Goal: Find specific page/section: Find specific page/section

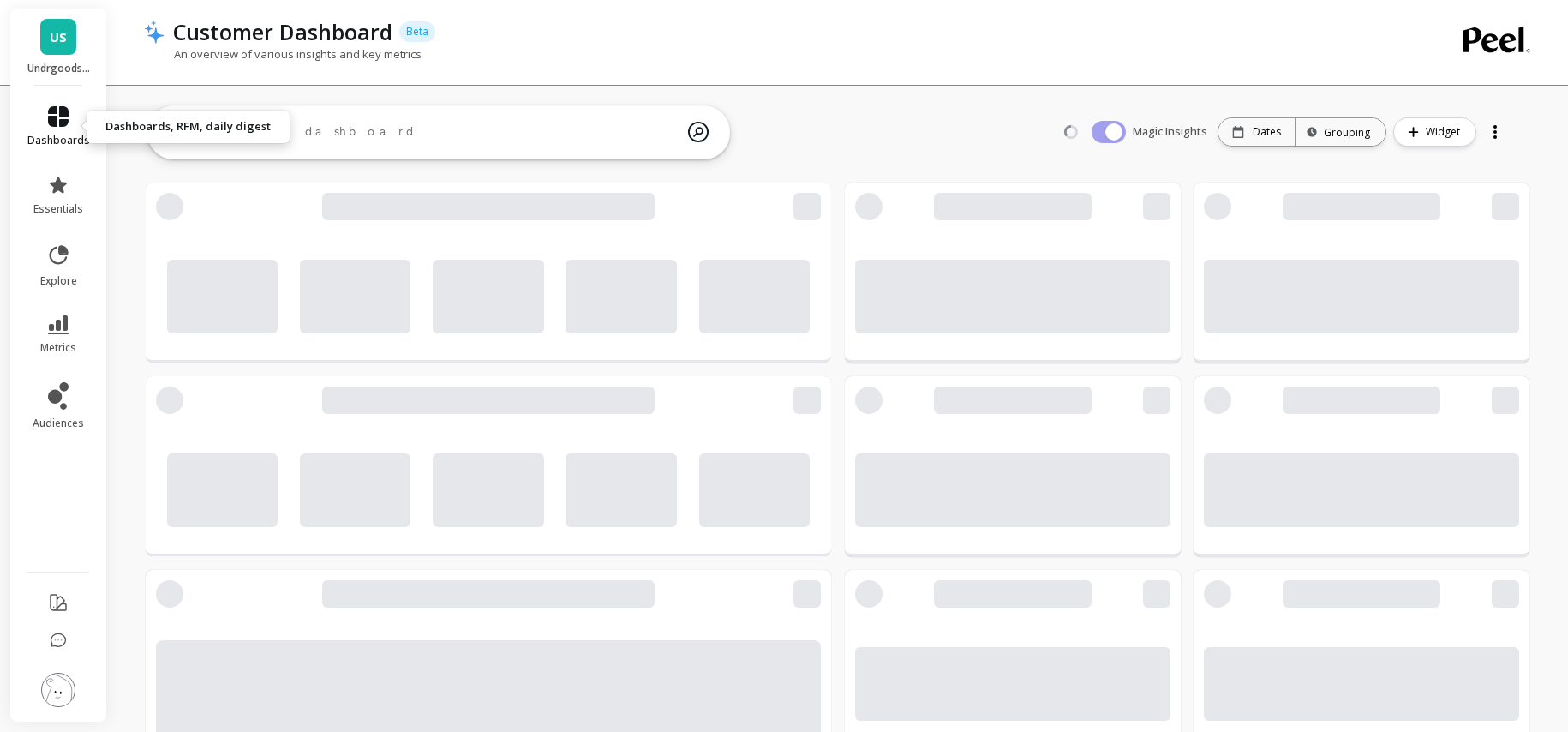
click at [66, 128] on link "dashboards" at bounding box center [59, 127] width 62 height 41
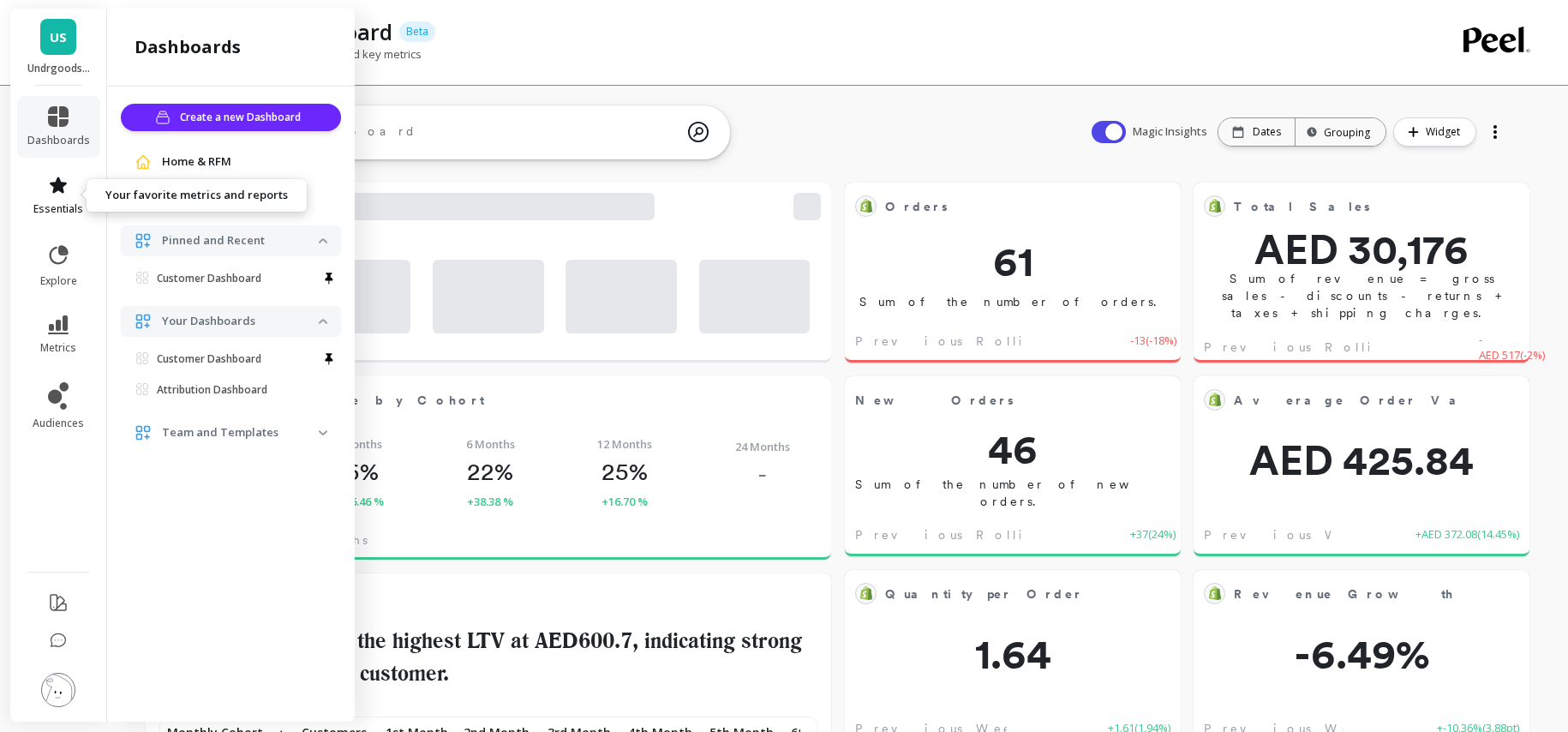
scroll to position [459, 624]
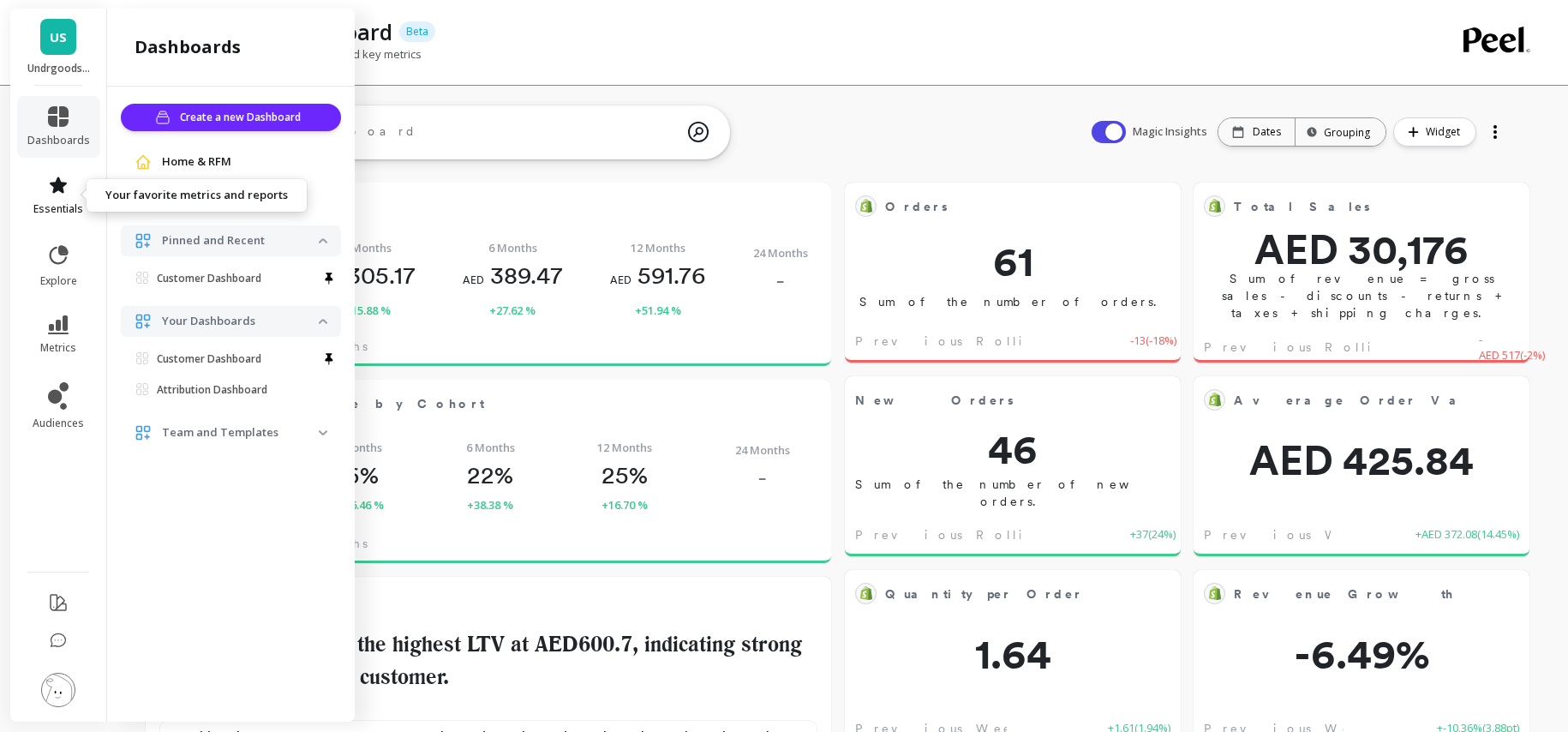
click at [68, 196] on link "essentials" at bounding box center [59, 195] width 62 height 41
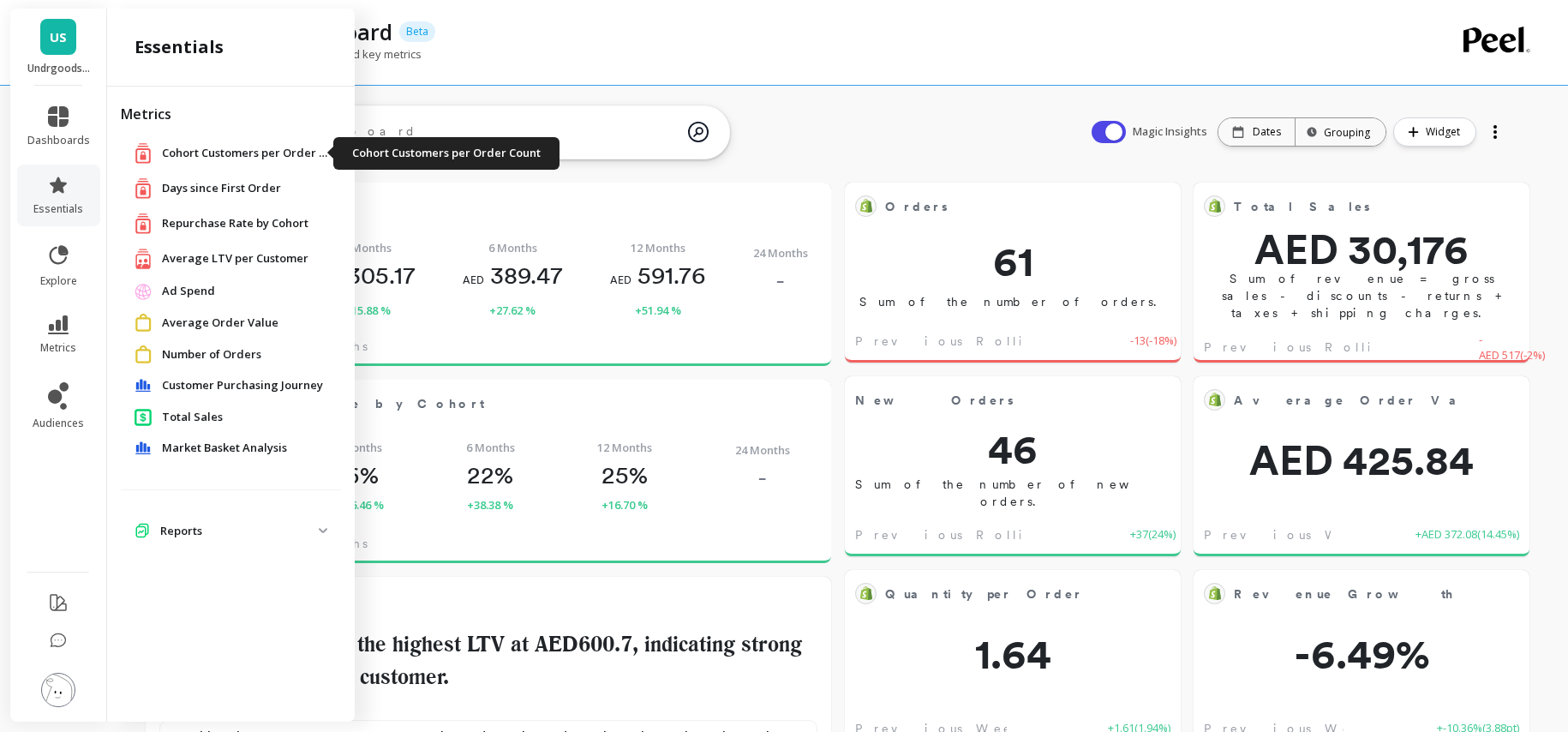
click at [223, 151] on span "Cohort Customers per Order Count" at bounding box center [248, 153] width 172 height 17
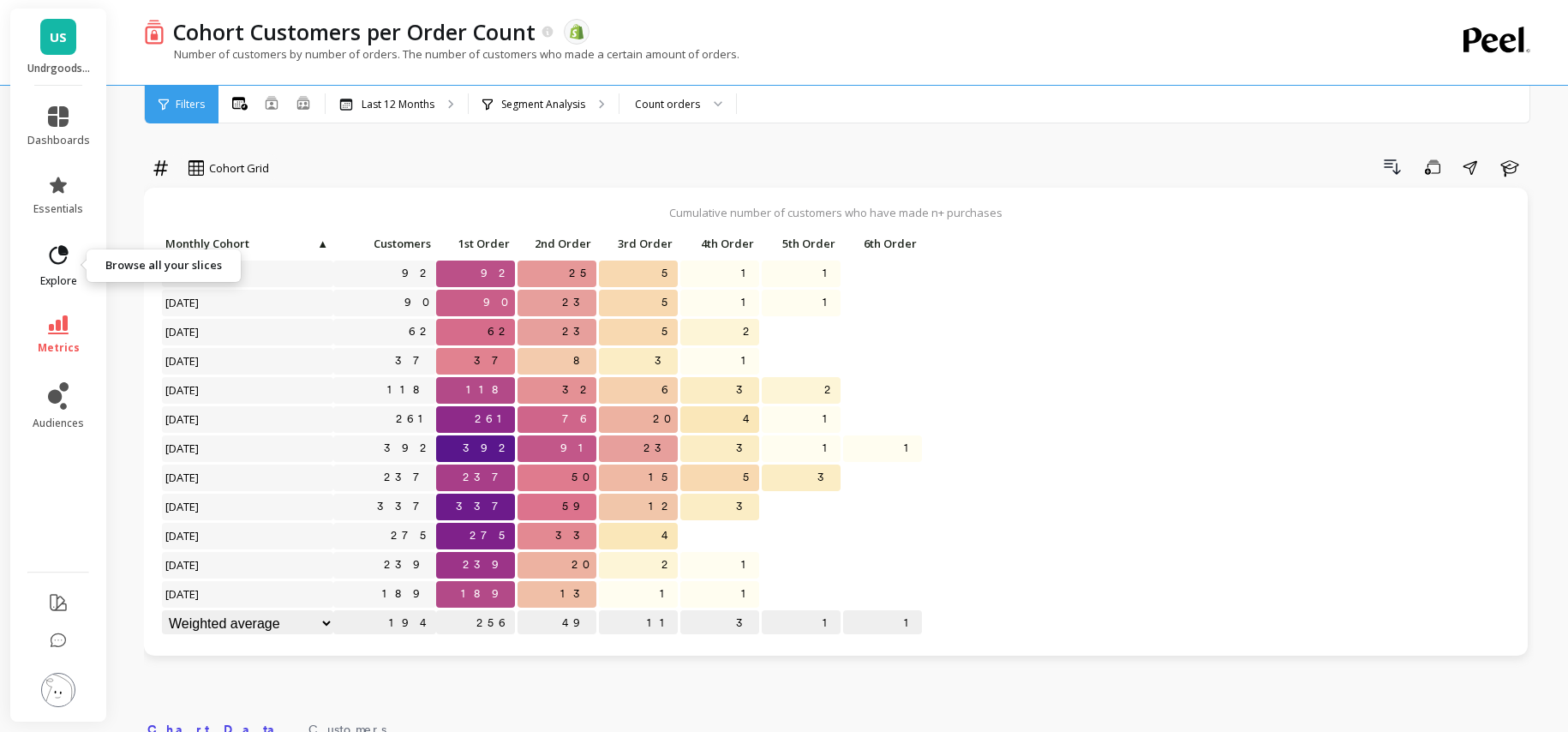
click at [55, 253] on icon at bounding box center [58, 255] width 24 height 24
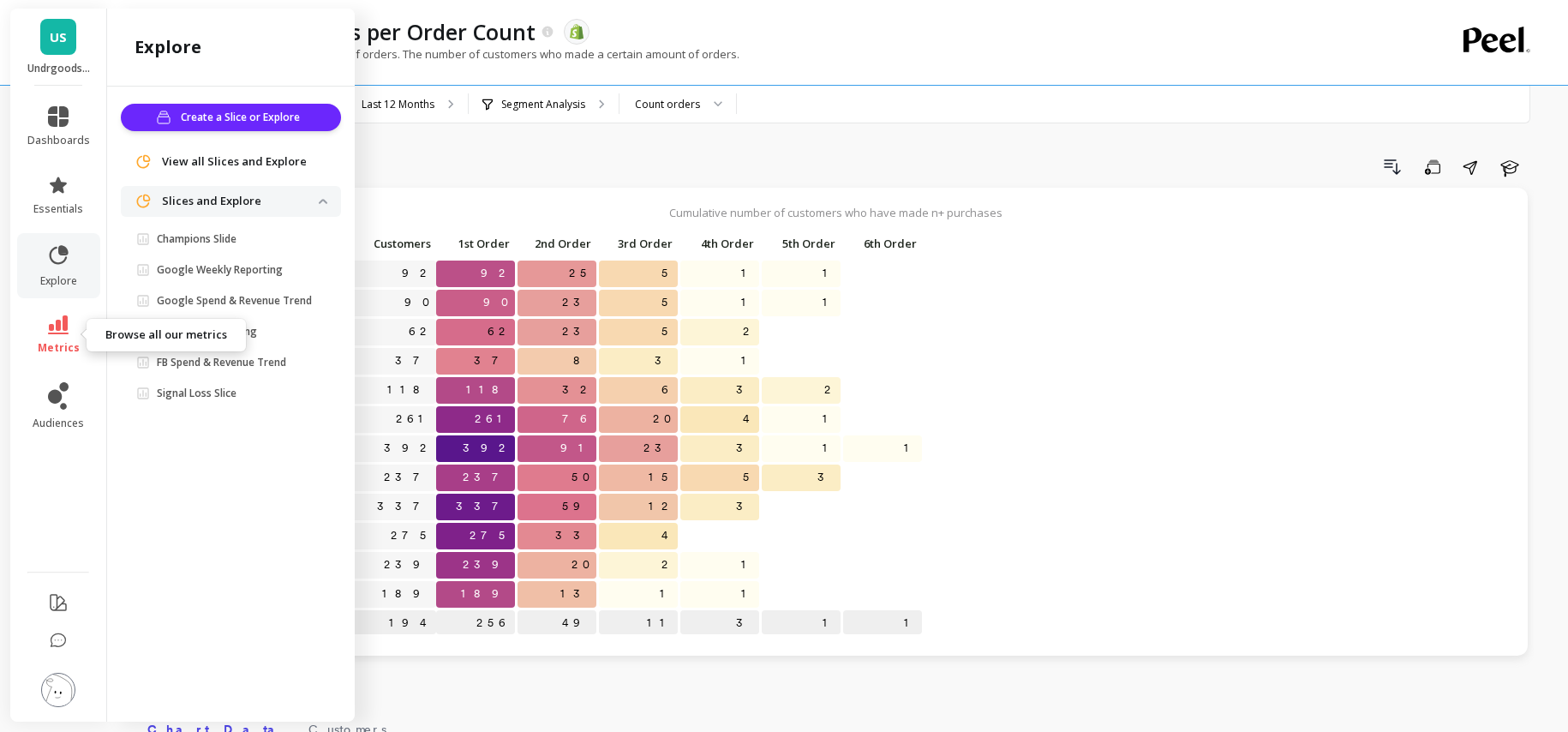
click at [68, 327] on link "metrics" at bounding box center [59, 335] width 62 height 39
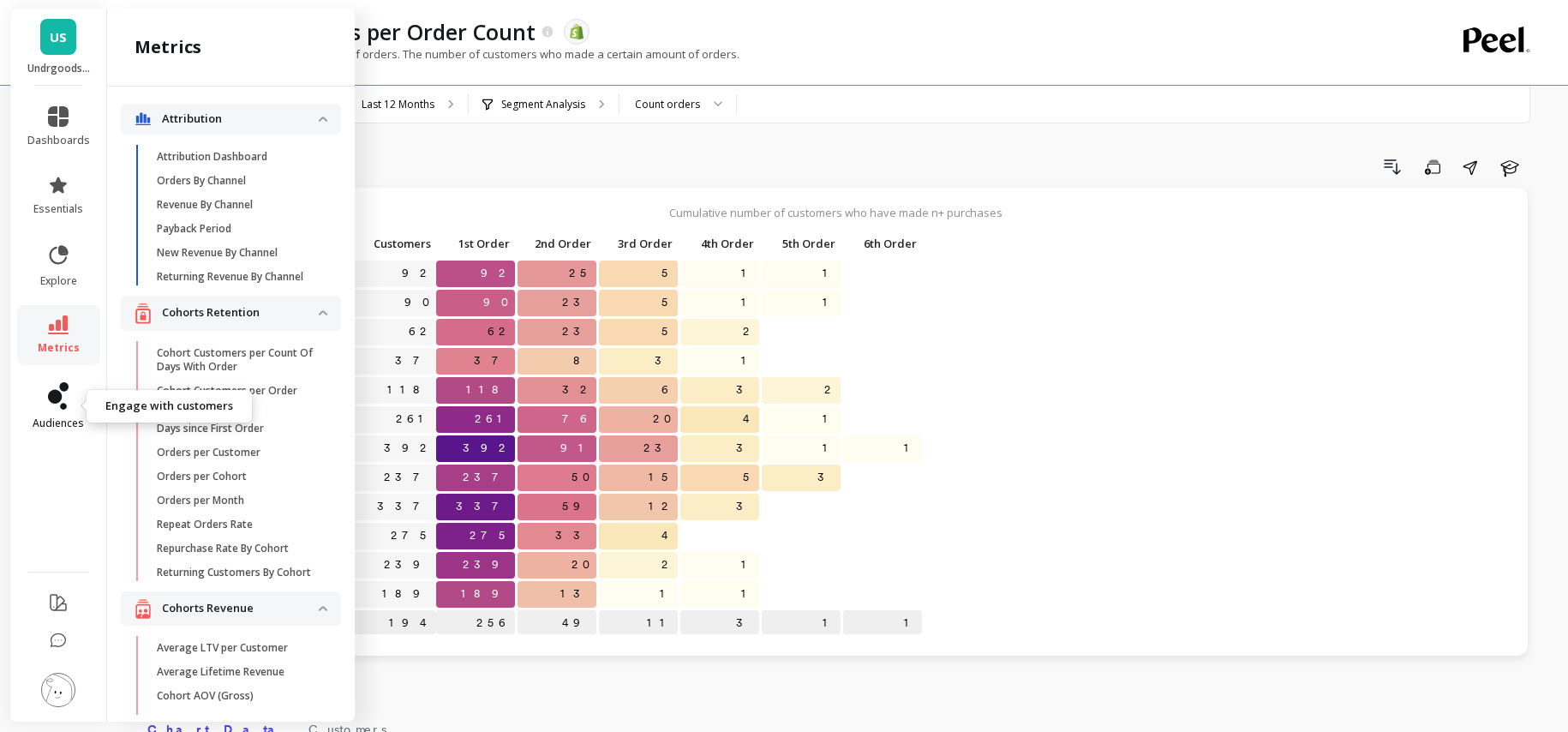
click at [59, 386] on icon at bounding box center [63, 387] width 9 height 9
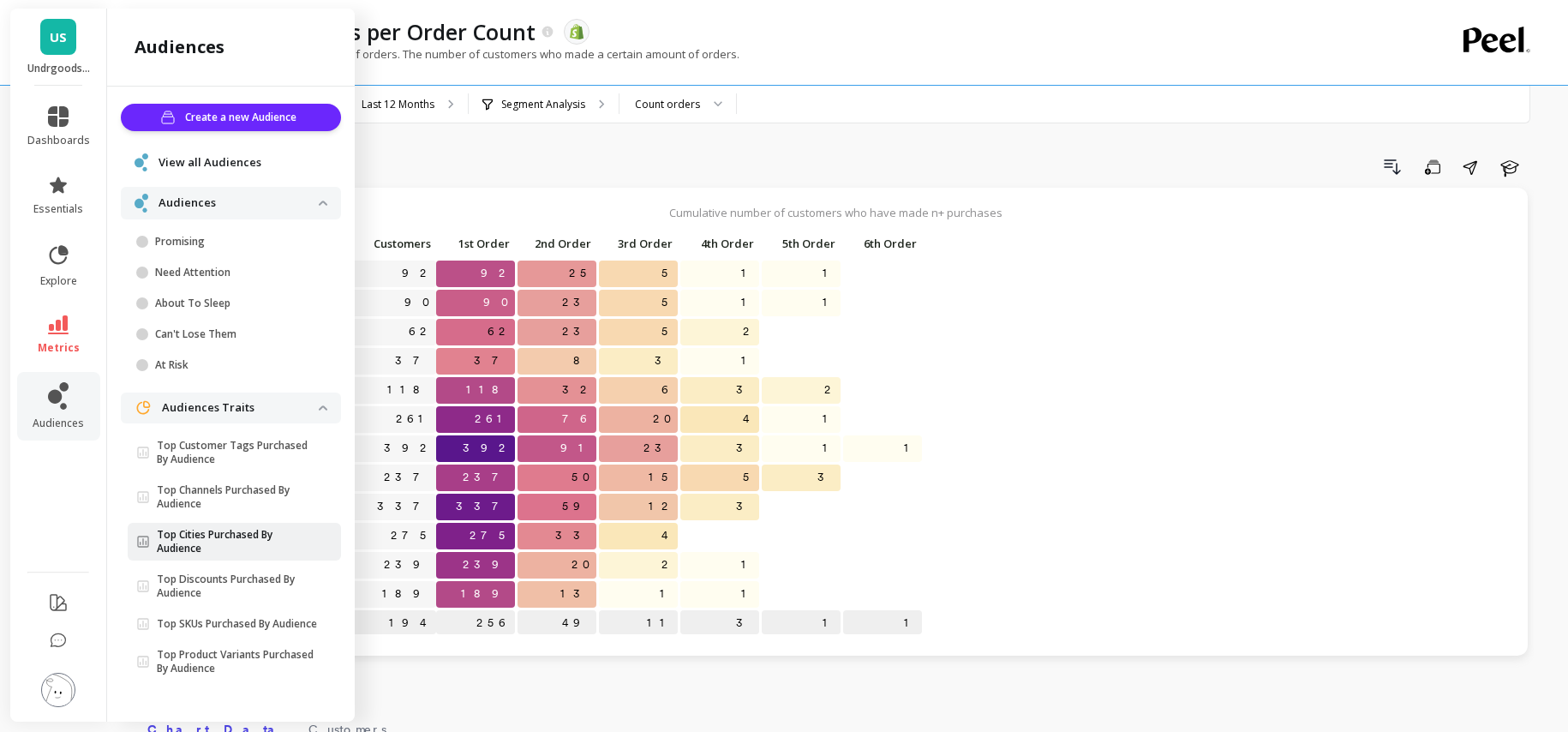
scroll to position [3, 0]
click at [65, 194] on icon at bounding box center [58, 185] width 20 height 20
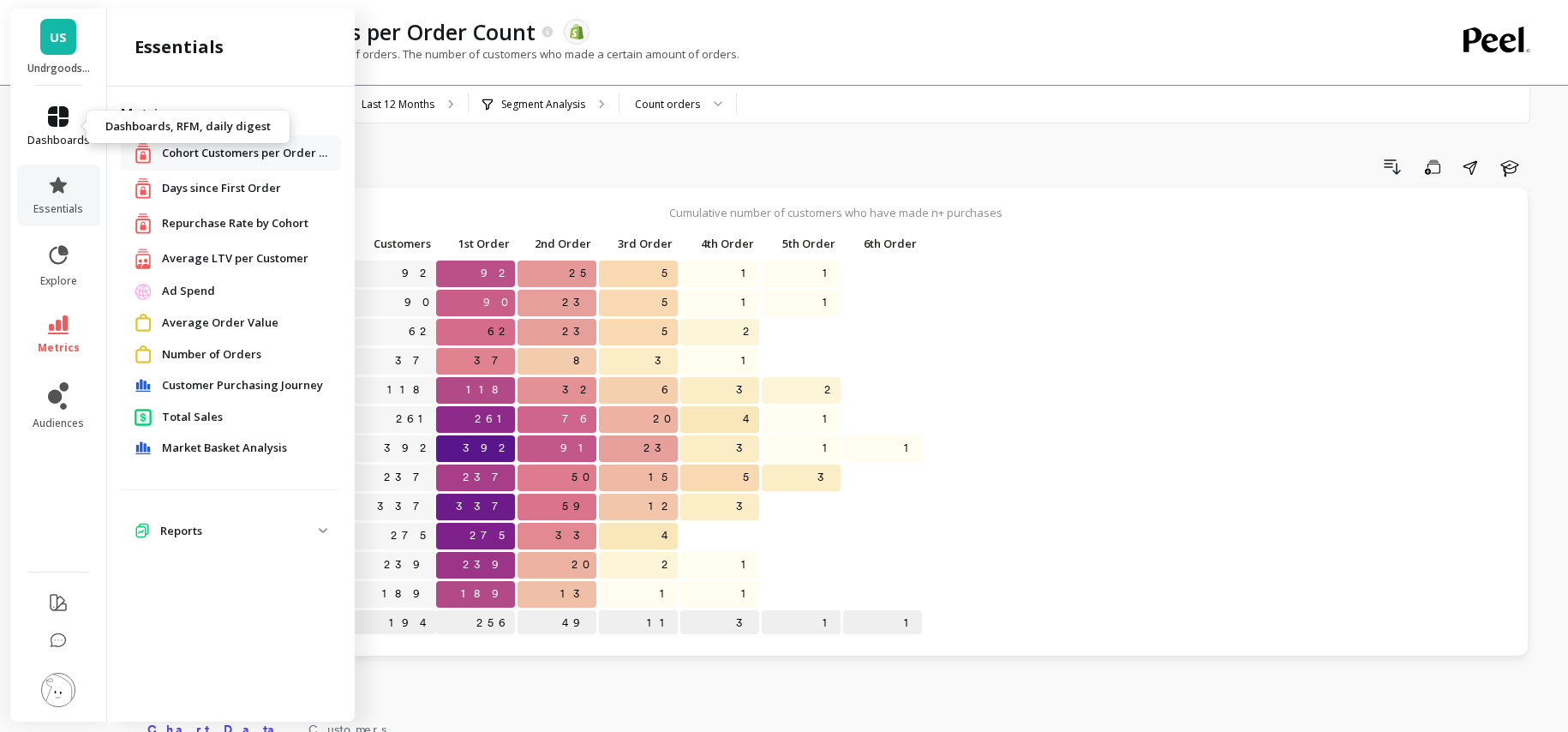
click at [60, 116] on icon at bounding box center [58, 116] width 20 height 20
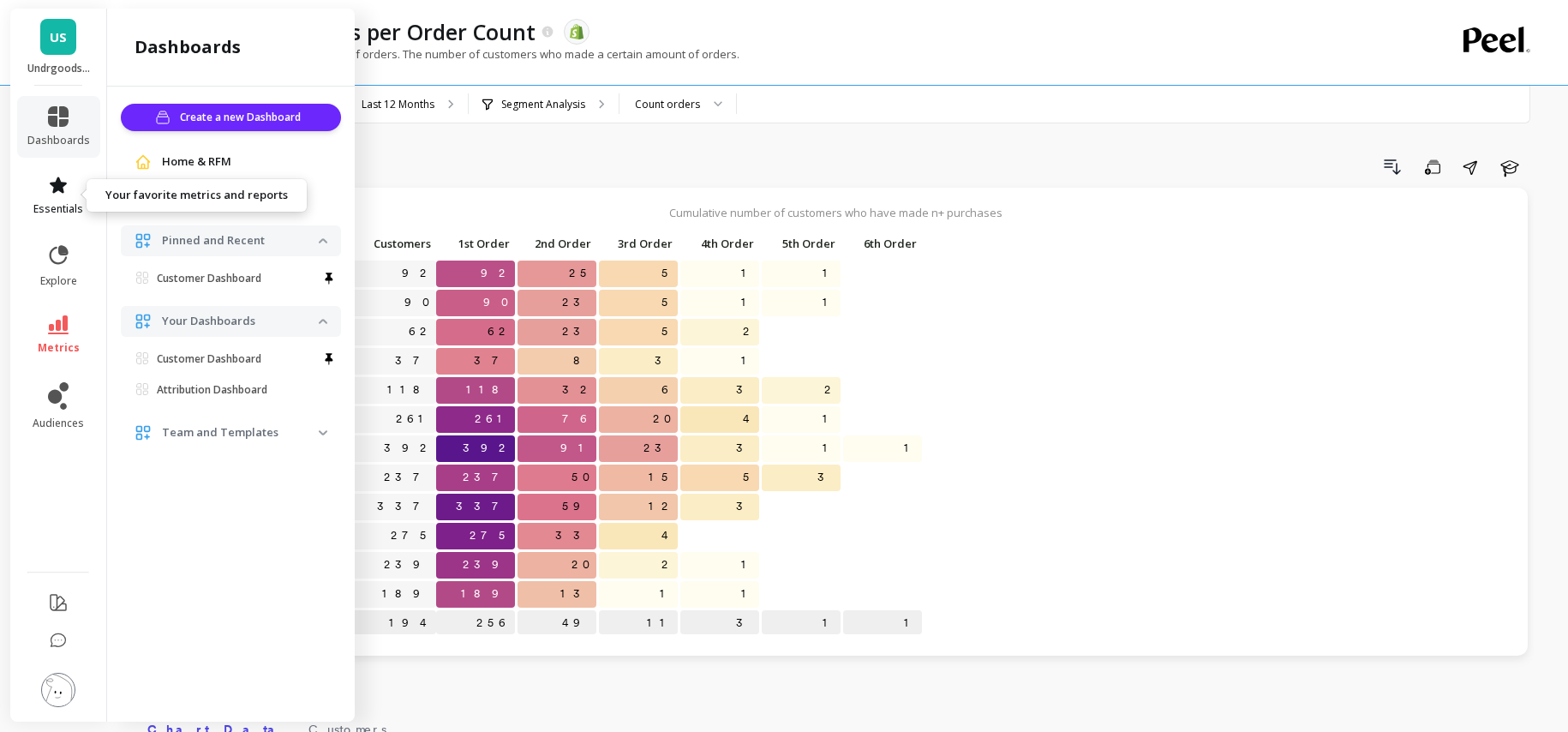
click at [59, 194] on icon at bounding box center [58, 185] width 20 height 20
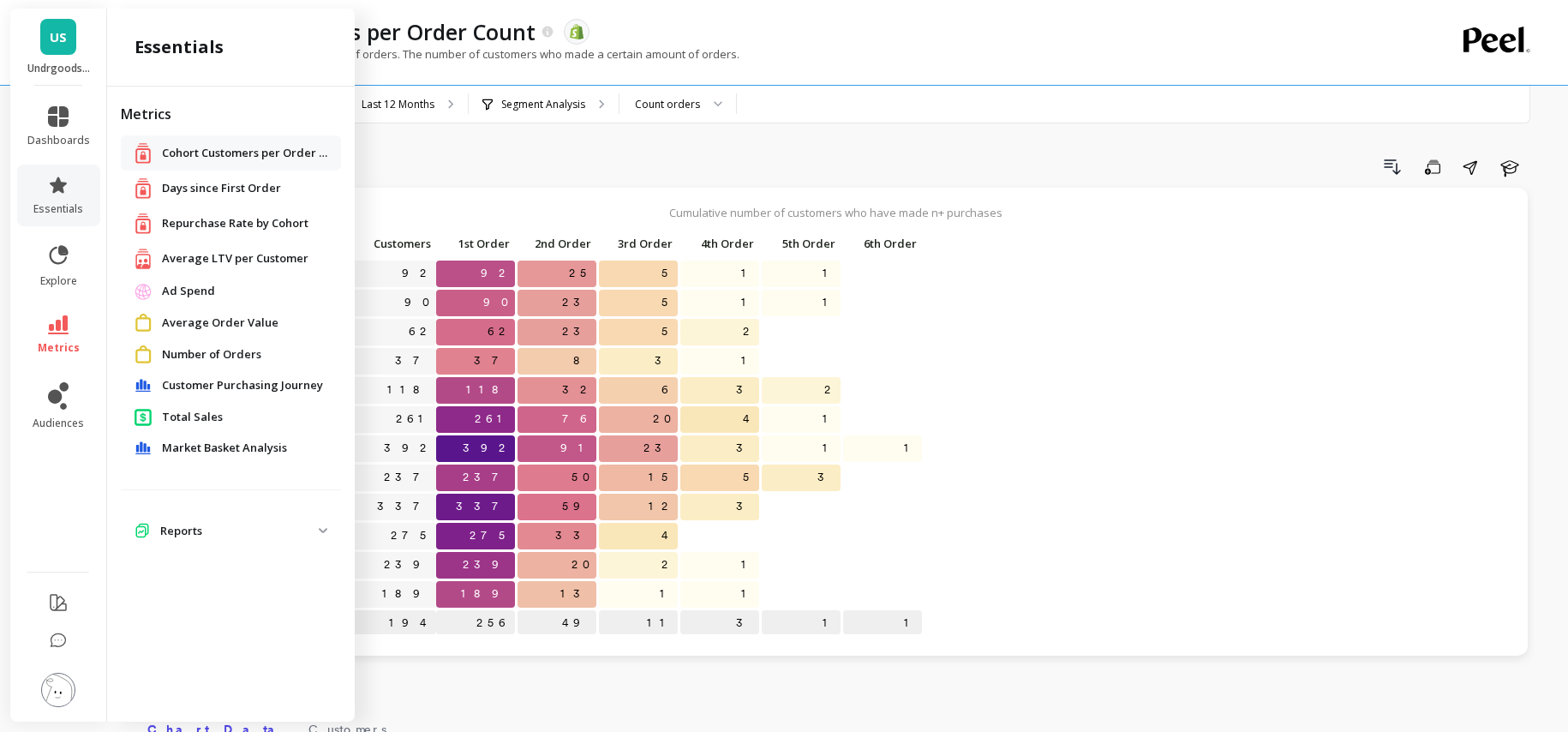
click at [208, 190] on span "Days since First Order" at bounding box center [222, 188] width 119 height 17
